Goal: Book appointment/travel/reservation

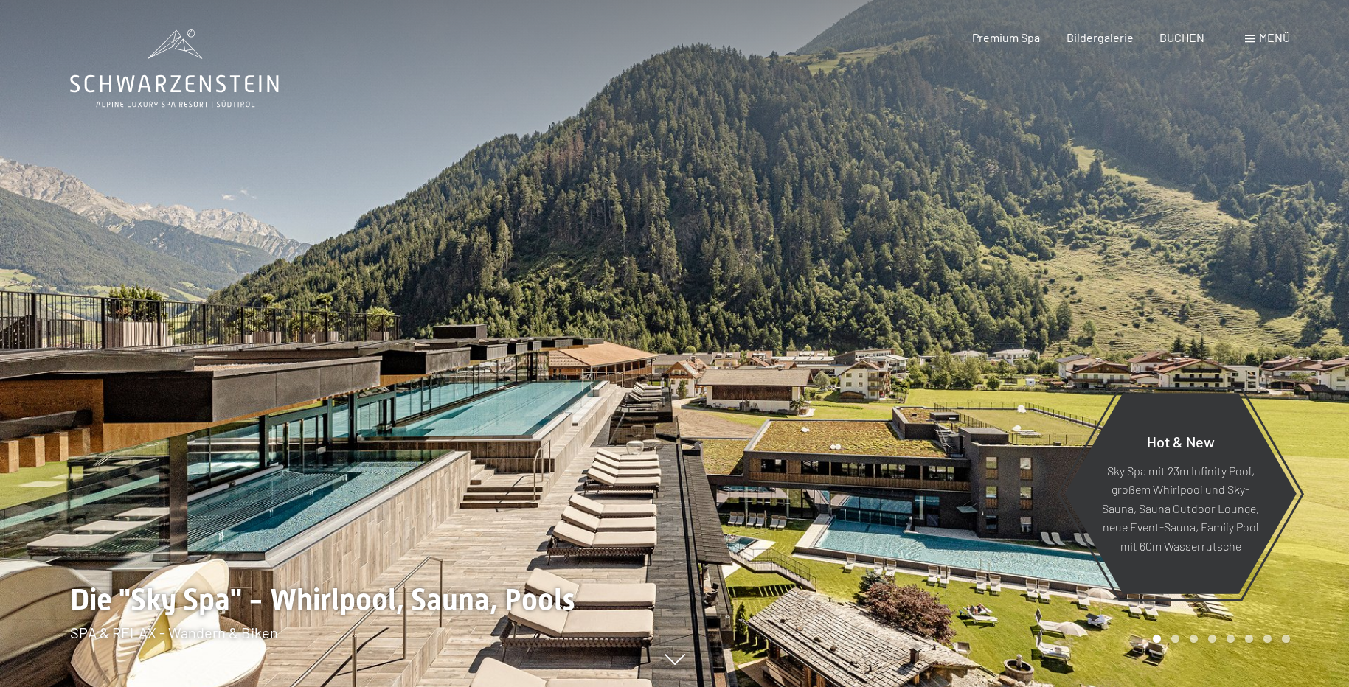
click at [1246, 38] on span at bounding box center [1250, 38] width 10 height 7
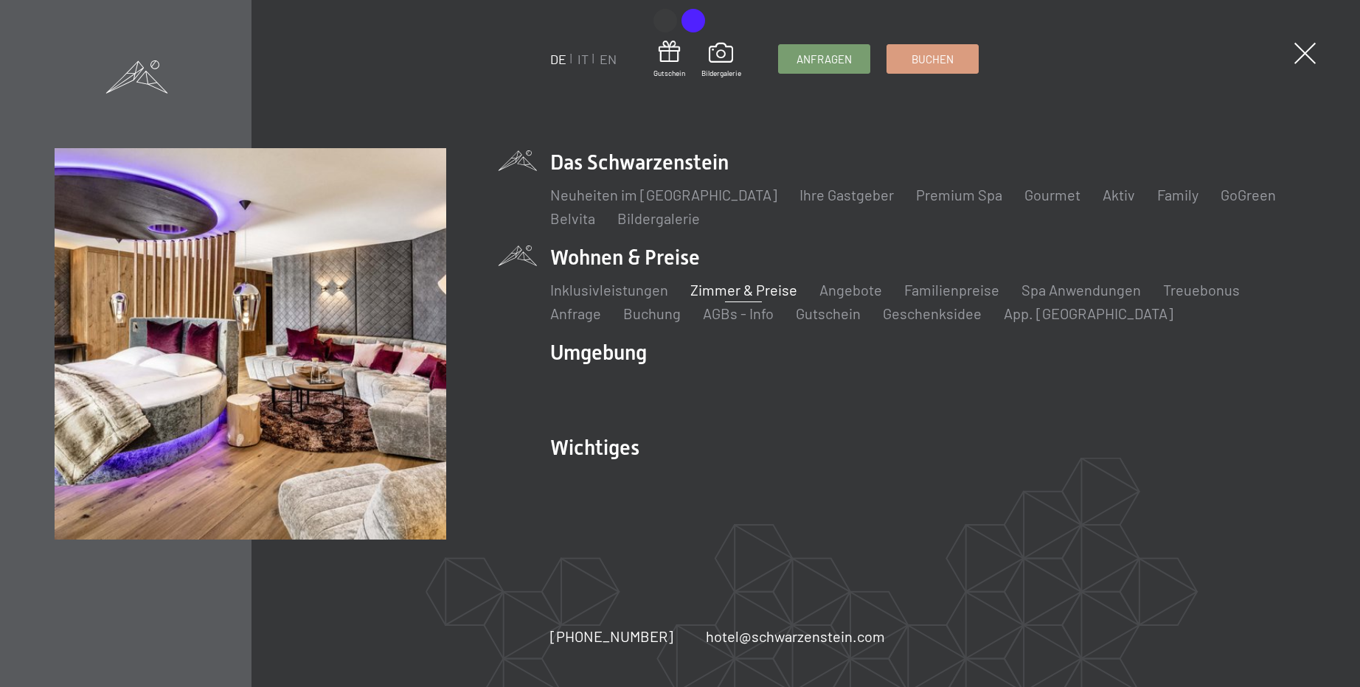
click at [735, 291] on link "Zimmer & Preise" at bounding box center [743, 290] width 107 height 18
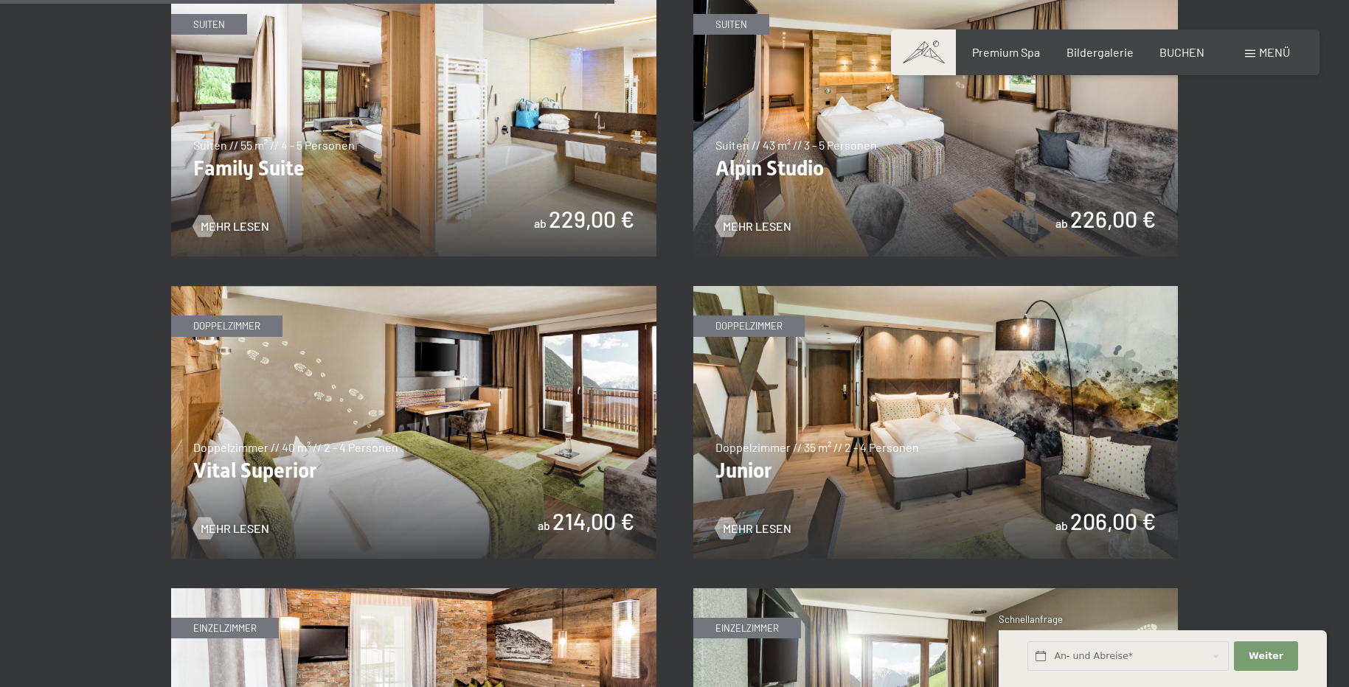
scroll to position [2138, 0]
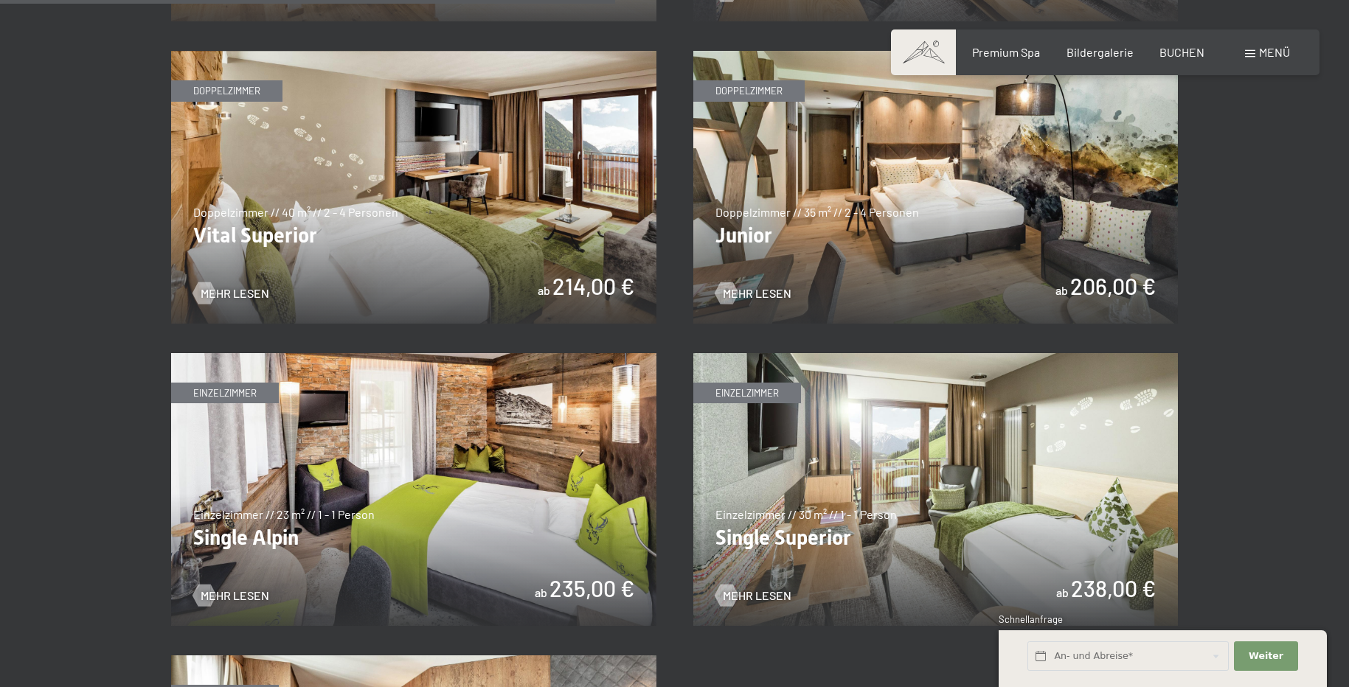
click at [876, 215] on img at bounding box center [935, 187] width 485 height 273
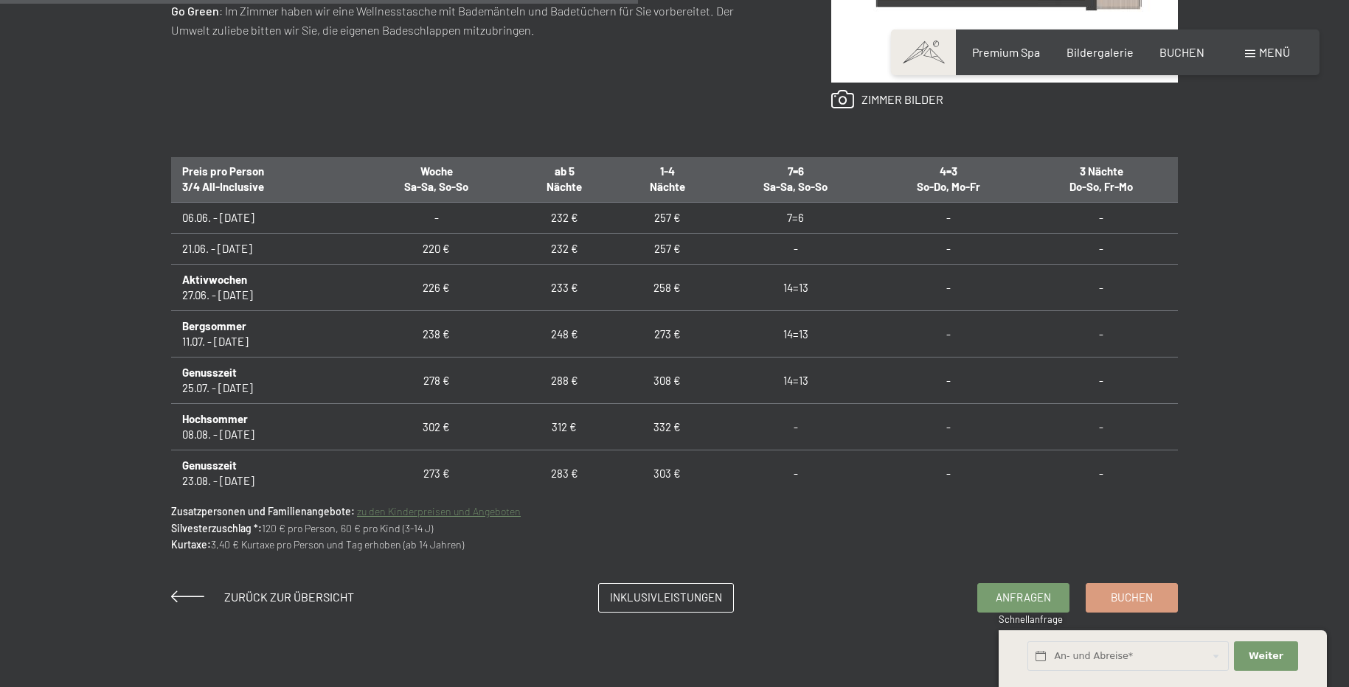
scroll to position [1327, 0]
